Goal: Transaction & Acquisition: Obtain resource

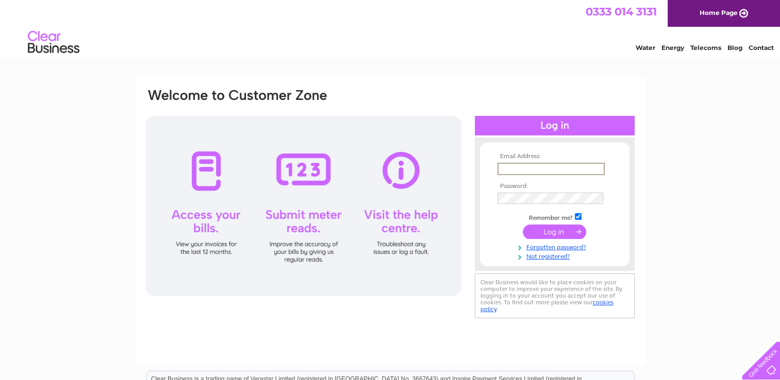
click at [576, 169] on input "text" at bounding box center [550, 169] width 107 height 12
type input "treasurer@borderspetrescue.org"
click at [557, 230] on input "submit" at bounding box center [554, 231] width 63 height 14
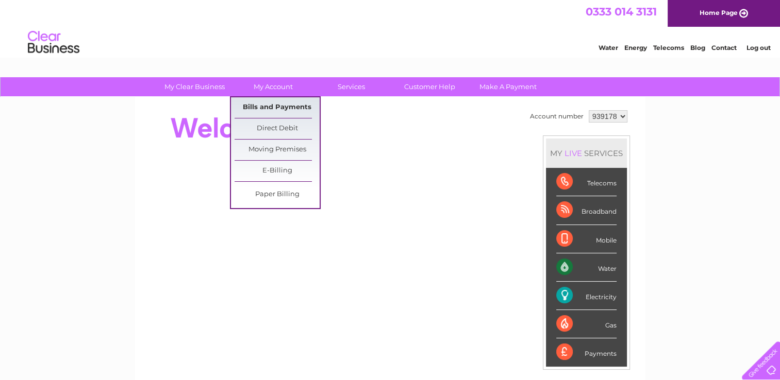
click at [265, 106] on link "Bills and Payments" at bounding box center [277, 107] width 85 height 21
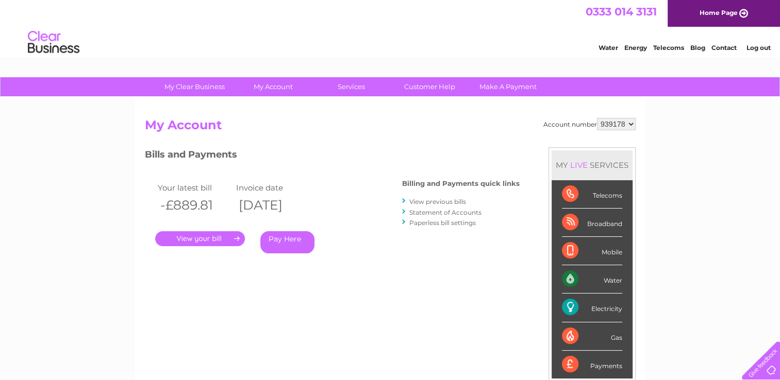
click at [208, 239] on link "." at bounding box center [200, 238] width 90 height 15
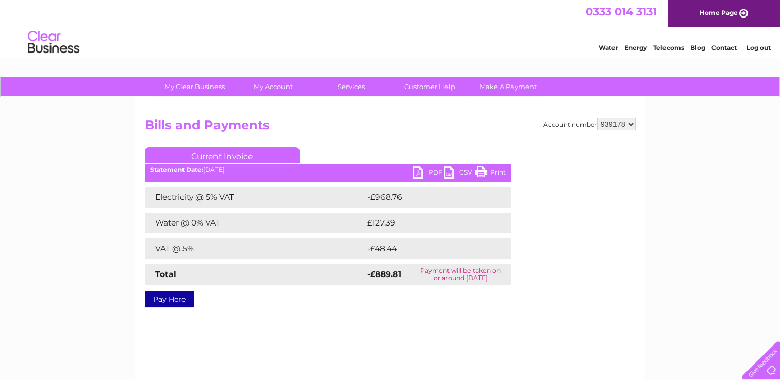
click at [422, 170] on link "PDF" at bounding box center [428, 173] width 31 height 15
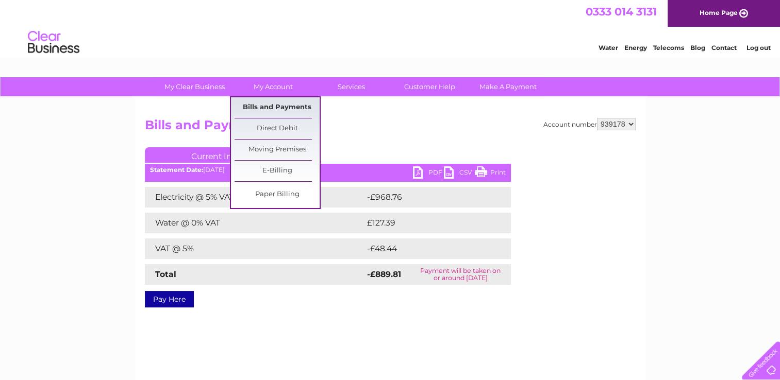
click at [273, 108] on link "Bills and Payments" at bounding box center [277, 107] width 85 height 21
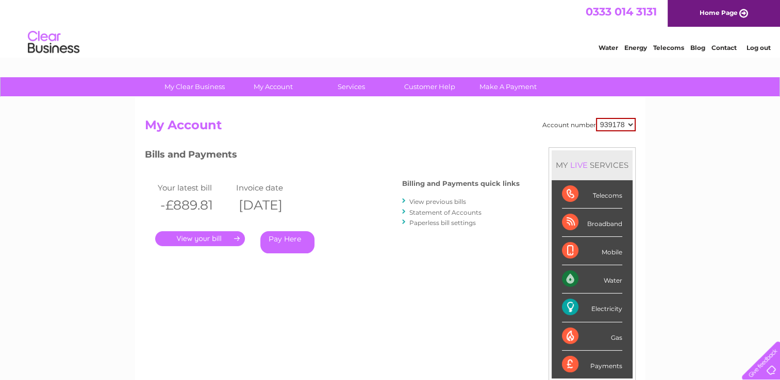
click at [421, 199] on link "View previous bills" at bounding box center [437, 202] width 57 height 8
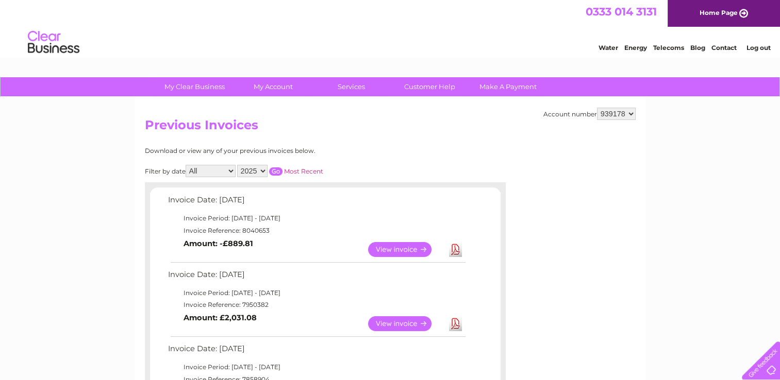
click at [388, 327] on link "View" at bounding box center [406, 323] width 76 height 15
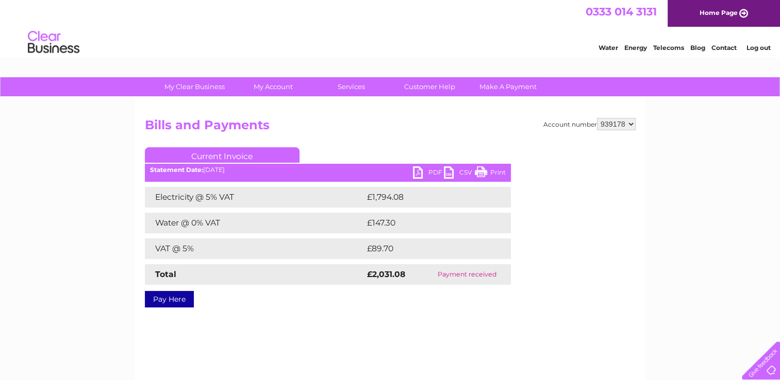
click at [429, 169] on link "PDF" at bounding box center [428, 173] width 31 height 15
